Goal: Find specific page/section: Find specific page/section

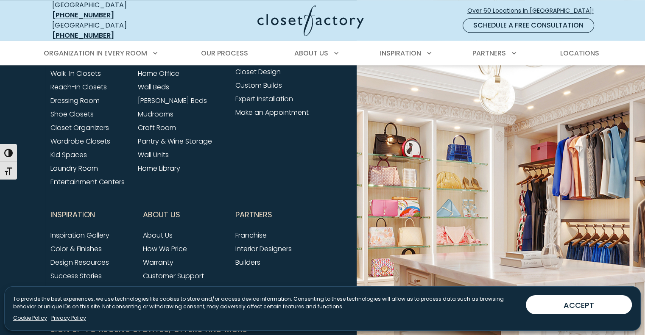
scroll to position [831, 0]
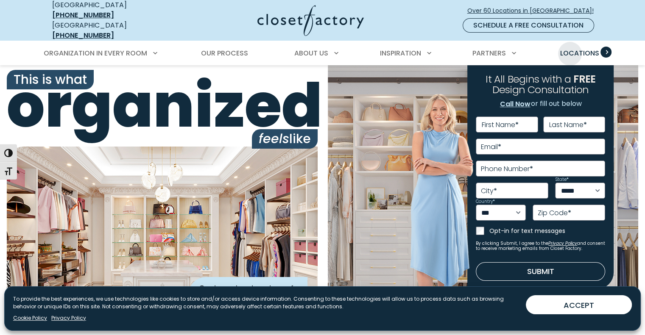
click at [570, 48] on span "Locations" at bounding box center [579, 53] width 39 height 10
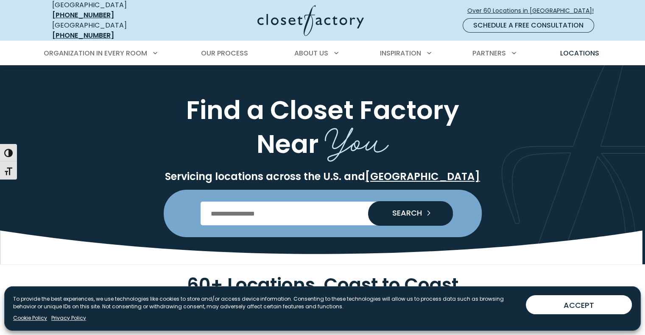
click at [224, 206] on input "Enter Postal Code" at bounding box center [323, 214] width 244 height 24
type input "*****"
click at [414, 209] on span "SEARCH" at bounding box center [403, 213] width 36 height 8
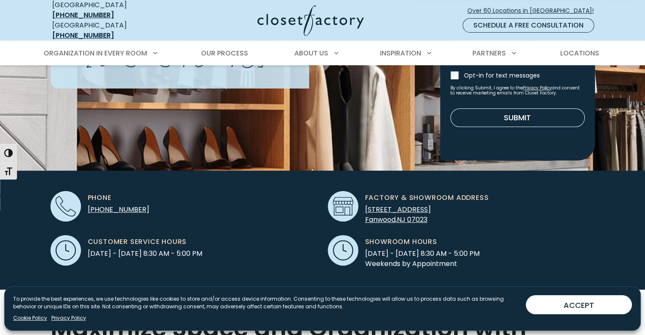
scroll to position [212, 0]
